Goal: Task Accomplishment & Management: Complete application form

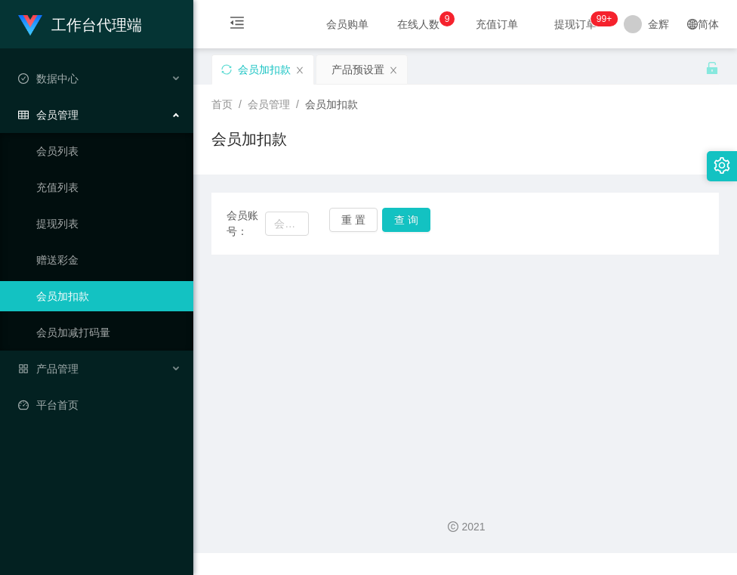
click at [414, 204] on div "会员账号： 重 置 查 询 会员账号 会员姓名 账号余额 操作类型 人工加款 人工扣款 金额 确 定" at bounding box center [464, 224] width 507 height 62
click at [418, 356] on main "关闭左侧 关闭右侧 关闭其它 刷新页面 会员加扣款 产品预设置 首页 / 会员管理 / 会员加扣款 / 会员加扣款 会员账号： 重 置 查 询 会员账号 会员…" at bounding box center [465, 265] width 544 height 434
click at [249, 385] on main "关闭左侧 关闭右侧 关闭其它 刷新页面 会员加扣款 产品预设置 首页 / 会员管理 / 会员加扣款 / 会员加扣款 会员账号： 重 置 查 询 会员账号 会员…" at bounding box center [465, 265] width 544 height 434
click at [315, 417] on main "关闭左侧 关闭右侧 关闭其它 刷新页面 会员加扣款 产品预设置 首页 / 会员管理 / 会员加扣款 / 会员加扣款 会员账号： 重 置 查 询 会员账号 会员…" at bounding box center [465, 265] width 544 height 434
click at [498, 149] on div "会员加扣款" at bounding box center [464, 145] width 507 height 35
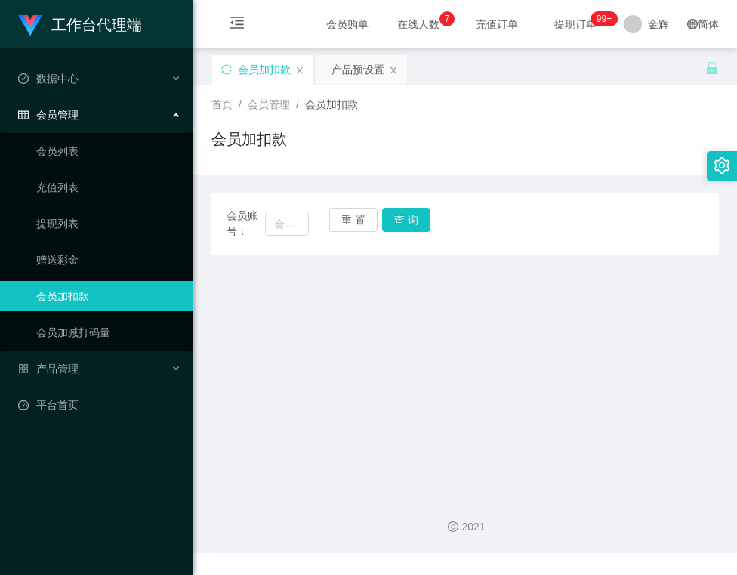
click at [529, 174] on div "会员账号： 重 置 查 询 会员账号 会员姓名 账号余额 操作类型 人工加款 人工扣款 金额 确 定" at bounding box center [464, 214] width 507 height 80
click at [384, 360] on main "关闭左侧 关闭右侧 关闭其它 刷新页面 会员加扣款 产品预设置 首页 / 会员管理 / 会员加扣款 / 会员加扣款 会员账号： 重 置 查 询 会员账号 会员…" at bounding box center [465, 265] width 544 height 434
click at [296, 227] on input "text" at bounding box center [286, 223] width 43 height 24
type input "jinyan"
click at [403, 208] on button "查 询" at bounding box center [406, 220] width 48 height 24
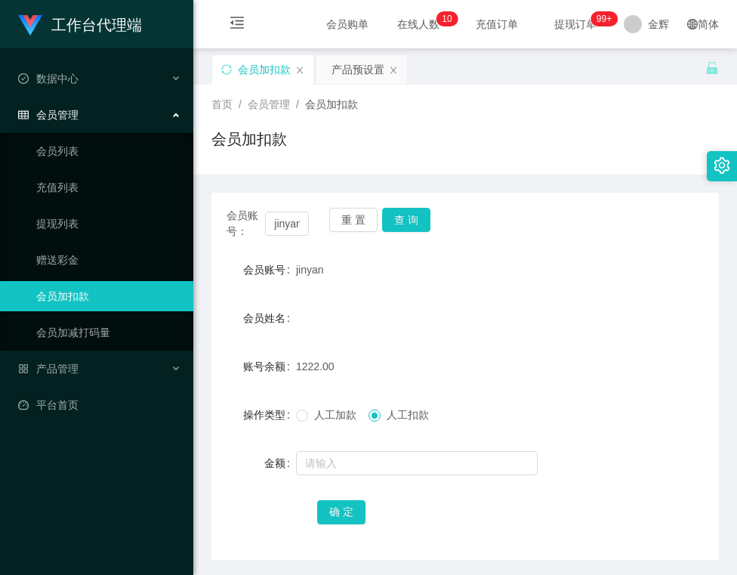
click at [310, 421] on span "人工加款" at bounding box center [335, 415] width 54 height 12
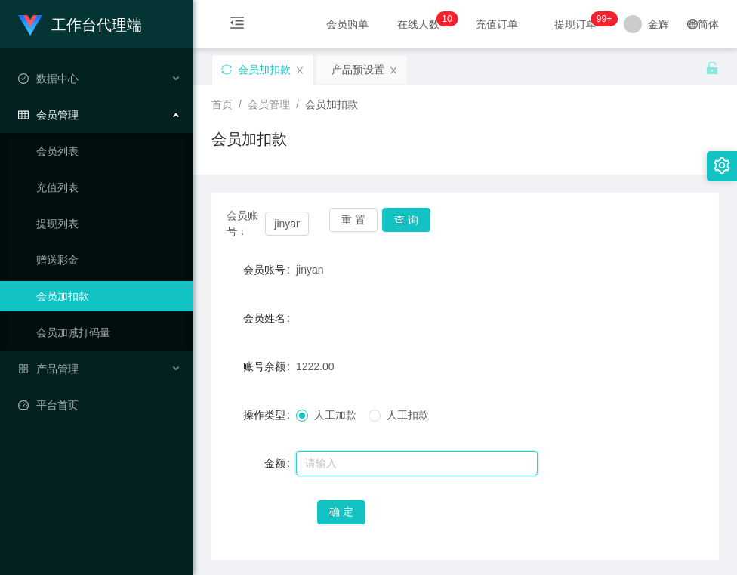
click at [315, 465] on input "text" at bounding box center [417, 463] width 242 height 24
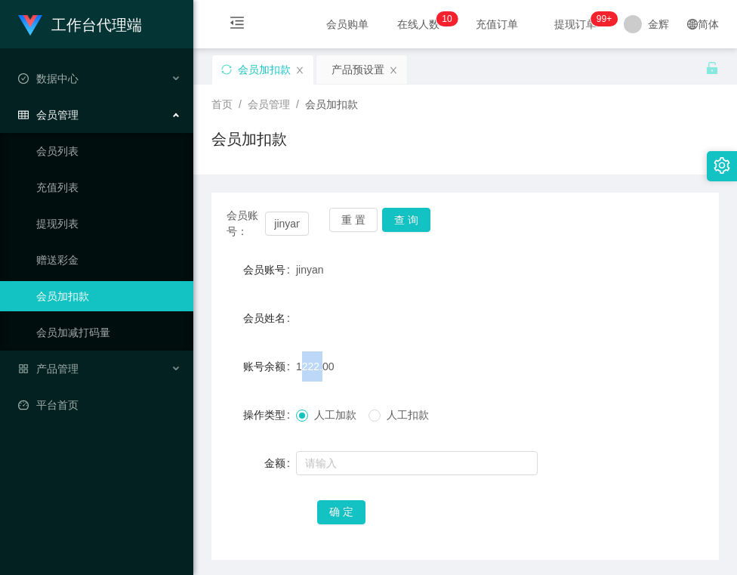
drag, startPoint x: 296, startPoint y: 364, endPoint x: 318, endPoint y: 361, distance: 22.1
click at [318, 361] on span "1222.00" at bounding box center [315, 366] width 39 height 12
copy span "1222"
click at [369, 411] on div "人工加款 人工扣款" at bounding box center [368, 415] width 145 height 16
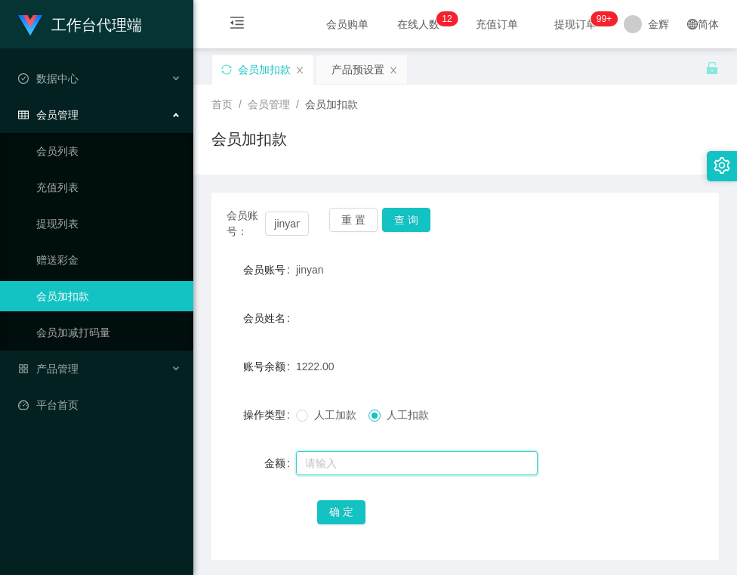
click at [355, 470] on input "text" at bounding box center [417, 463] width 242 height 24
type input "1222"
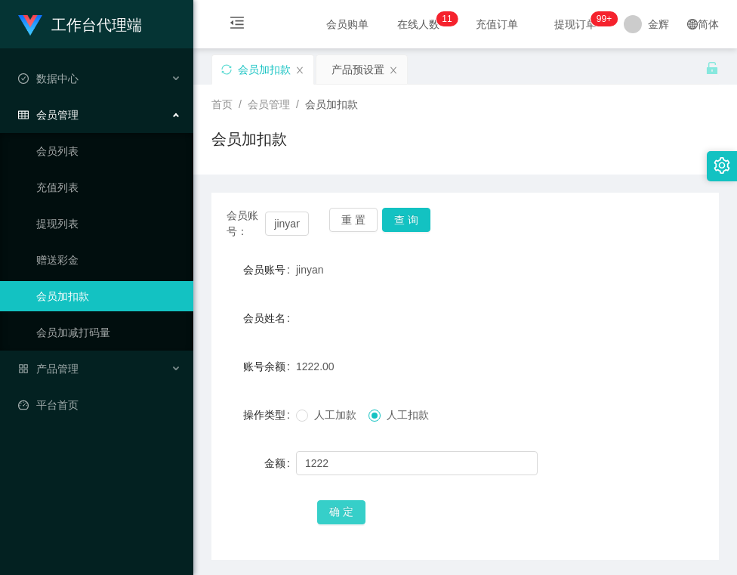
click at [344, 508] on button "确 定" at bounding box center [341, 512] width 48 height 24
click at [319, 423] on label "人工加款" at bounding box center [329, 415] width 66 height 16
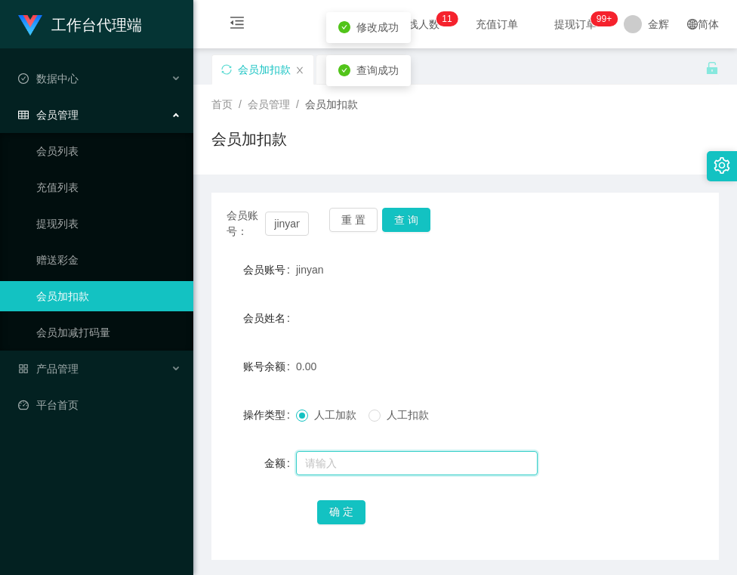
click at [319, 464] on input "text" at bounding box center [417, 463] width 242 height 24
type input "9"
type input "8888888"
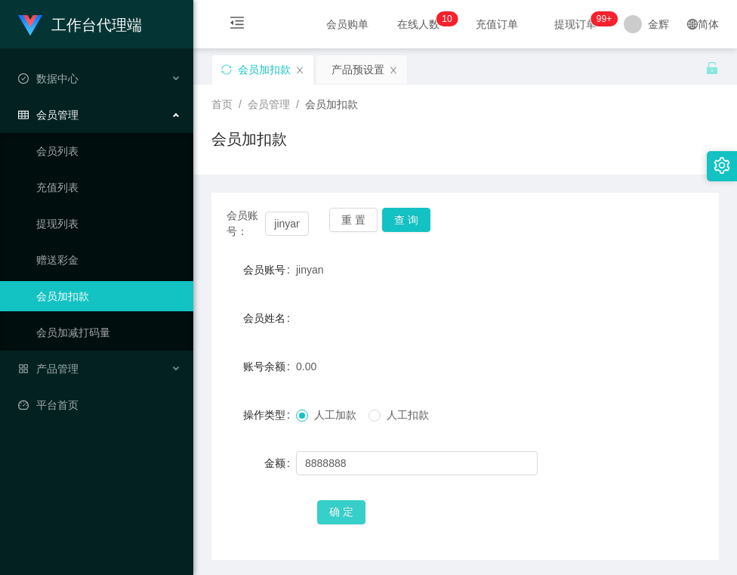
click at [329, 515] on button "确 定" at bounding box center [341, 512] width 48 height 24
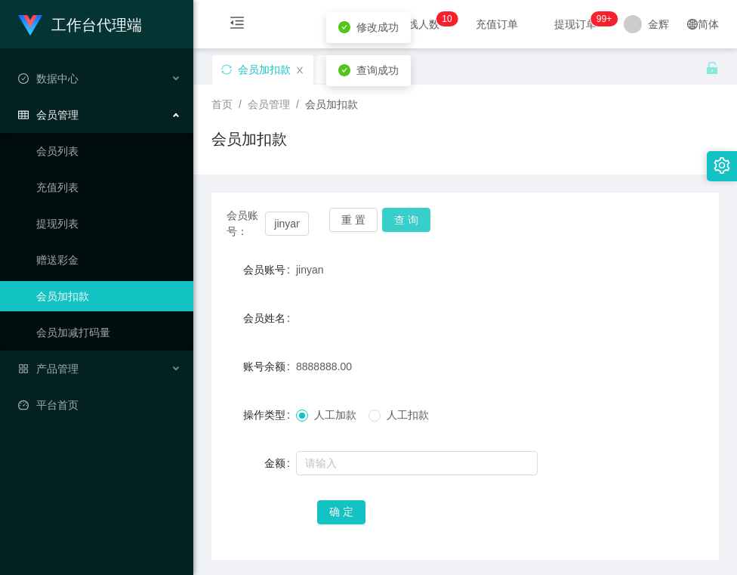
click at [411, 217] on button "查 询" at bounding box center [406, 220] width 48 height 24
click at [340, 221] on button "重 置" at bounding box center [353, 220] width 48 height 24
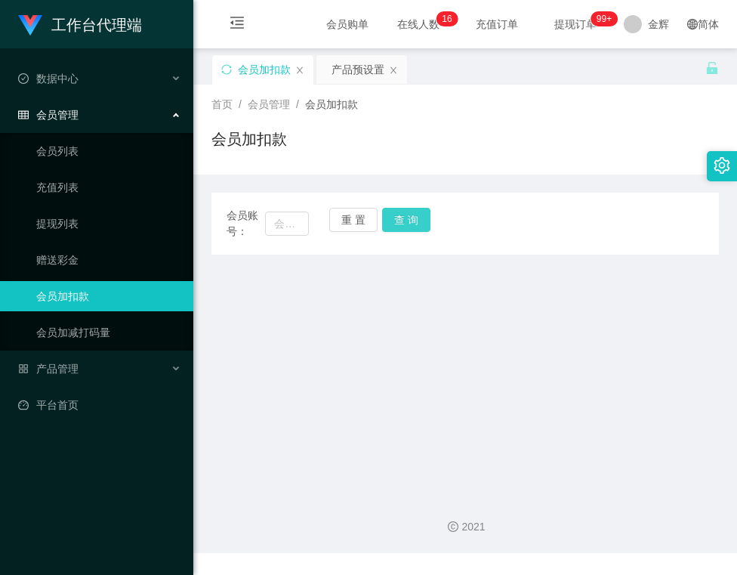
click at [396, 213] on button "查 询" at bounding box center [406, 220] width 48 height 24
click at [369, 305] on main "关闭左侧 关闭右侧 关闭其它 刷新页面 会员加扣款 产品预设置 首页 / 会员管理 / 会员加扣款 / 会员加扣款 会员账号： 重 置 查 询 会员账号 ji…" at bounding box center [465, 265] width 544 height 434
click at [476, 378] on main "关闭左侧 关闭右侧 关闭其它 刷新页面 会员加扣款 产品预设置 首页 / 会员管理 / 会员加扣款 / 会员加扣款 会员账号： 重 置 查 询 会员账号 ji…" at bounding box center [465, 265] width 544 height 434
